Goal: Navigation & Orientation: Understand site structure

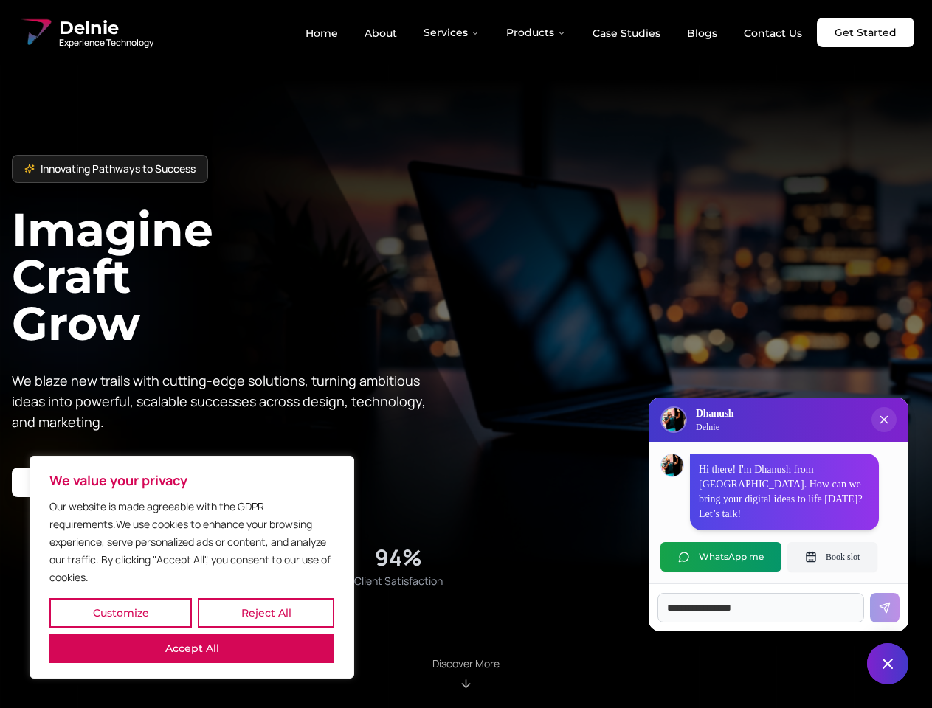
click at [120, 613] on button "Customize" at bounding box center [120, 613] width 142 height 30
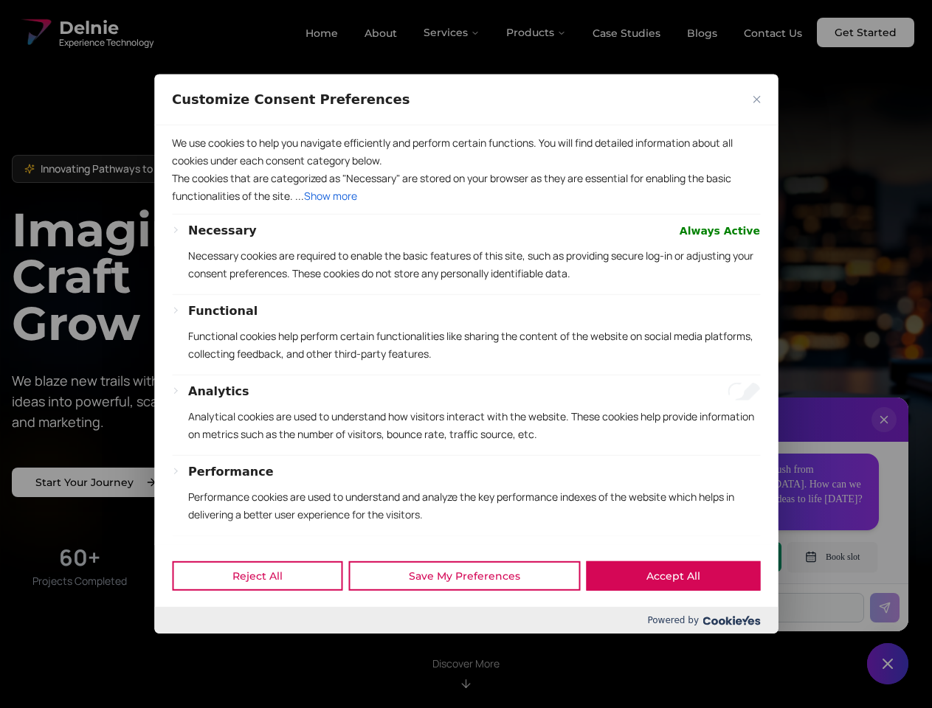
click at [266, 613] on div at bounding box center [466, 354] width 932 height 708
click at [192, 170] on p "We use cookies to help you navigate efficiently and perform certain functions. …" at bounding box center [466, 151] width 588 height 35
click at [466, 205] on p "The cookies that are categorized as "Necessary" are stored on your browser as t…" at bounding box center [466, 187] width 588 height 35
click at [452, 32] on div at bounding box center [466, 354] width 932 height 708
click at [536, 32] on div at bounding box center [466, 354] width 932 height 708
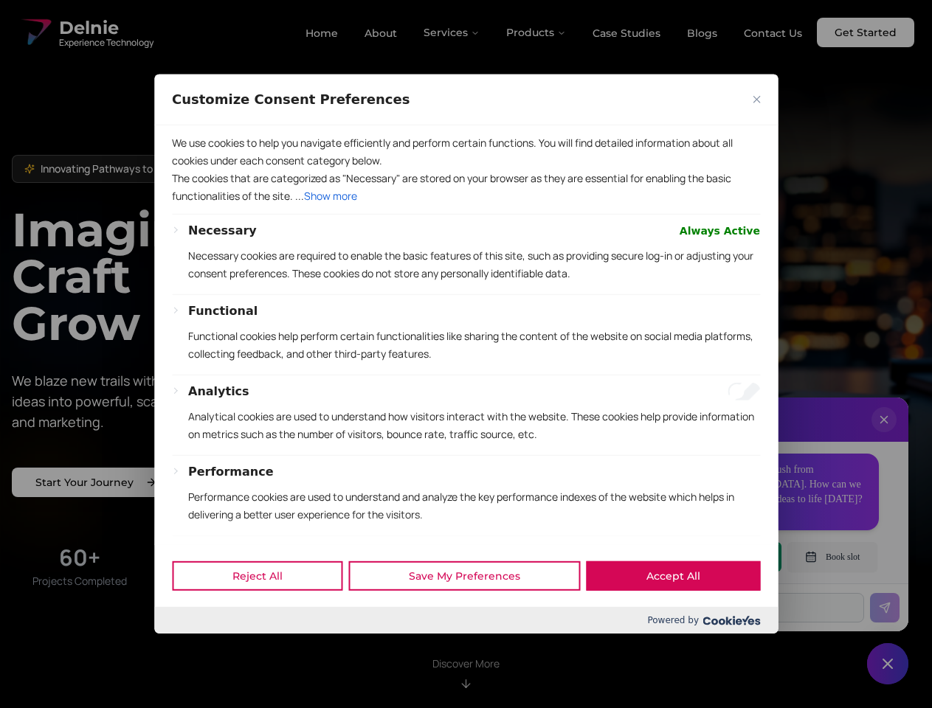
click at [884, 435] on div at bounding box center [466, 354] width 932 height 708
click at [721, 557] on div "Reject All Save My Preferences Accept All" at bounding box center [466, 576] width 624 height 63
click at [832, 557] on div at bounding box center [466, 354] width 932 height 708
click at [888, 664] on div at bounding box center [466, 354] width 932 height 708
